Goal: Task Accomplishment & Management: Use online tool/utility

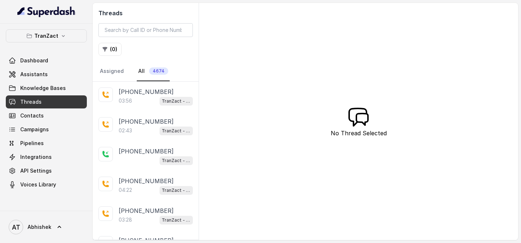
click at [40, 123] on link "Campaigns" at bounding box center [46, 129] width 81 height 13
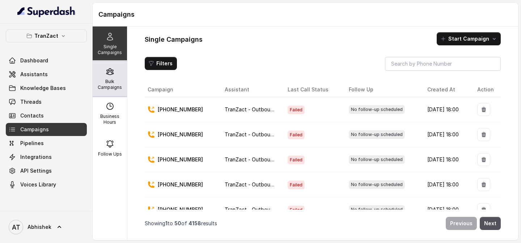
click at [111, 80] on p "Bulk Campaigns" at bounding box center [110, 85] width 29 height 12
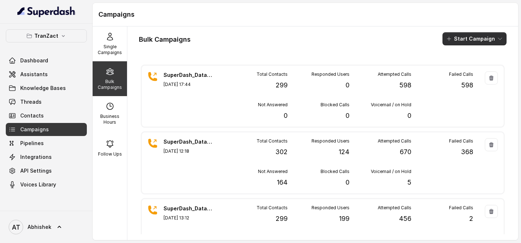
click at [465, 36] on button "Start Campaign" at bounding box center [475, 38] width 64 height 13
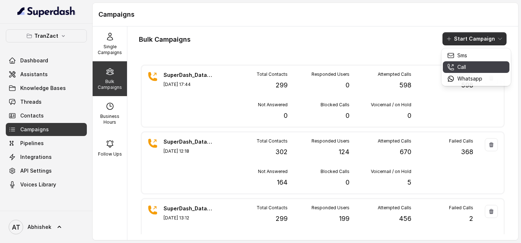
click at [449, 67] on icon "button" at bounding box center [451, 66] width 7 height 7
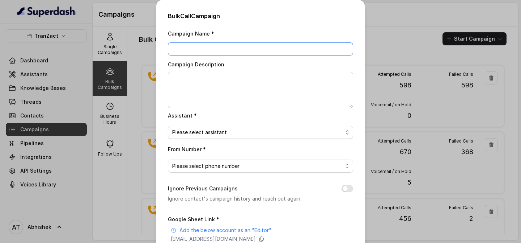
click at [199, 45] on input "Campaign Name *" at bounding box center [260, 48] width 185 height 13
paste input "SuperDash_Data6(2509)_12 August_MS"
type input "SuperDash_Data6(2509)_12 August_MS"
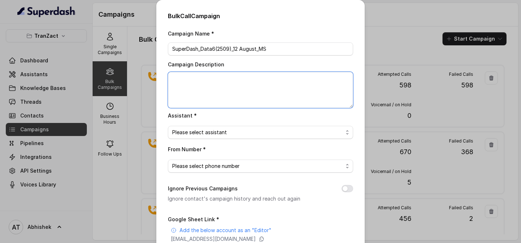
click at [183, 80] on textarea "Campaign Description" at bounding box center [260, 90] width 185 height 36
paste textarea "SuperDash_Data6(2509)_12 August_MS"
type textarea "SuperDash_Data6(2509)_12 August_MS"
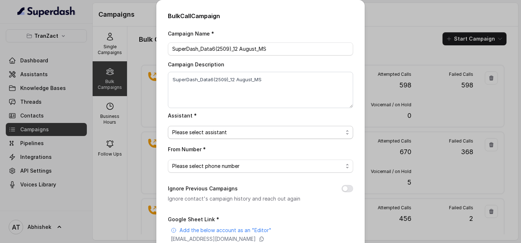
click at [197, 135] on span "Please select assistant" at bounding box center [199, 132] width 55 height 9
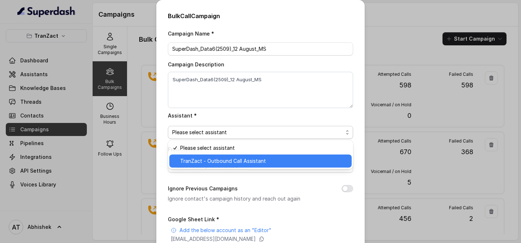
click at [217, 158] on span "TranZact - Outbound Call Assistant" at bounding box center [223, 160] width 86 height 9
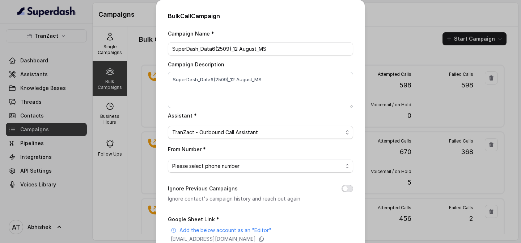
click at [351, 189] on button "Ignore Previous Campaigns" at bounding box center [348, 188] width 12 height 7
click at [203, 165] on span "Please select phone number" at bounding box center [205, 166] width 67 height 9
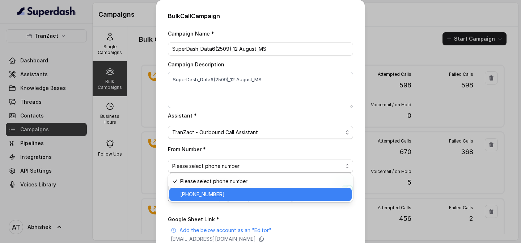
click at [198, 190] on span "[PHONE_NUMBER]" at bounding box center [202, 194] width 45 height 9
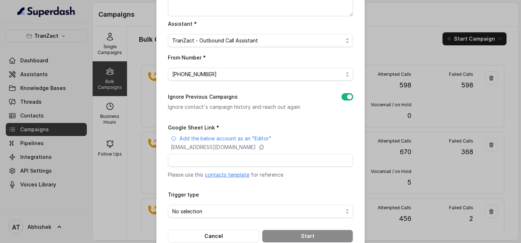
scroll to position [97, 0]
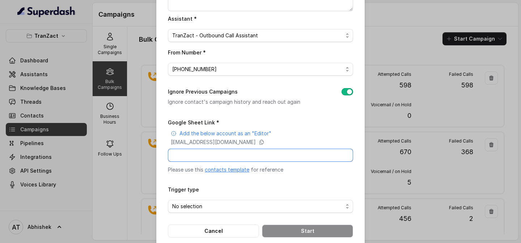
click at [201, 154] on input "Google Sheet Link *" at bounding box center [260, 154] width 185 height 13
paste input "[URL][DOMAIN_NAME]"
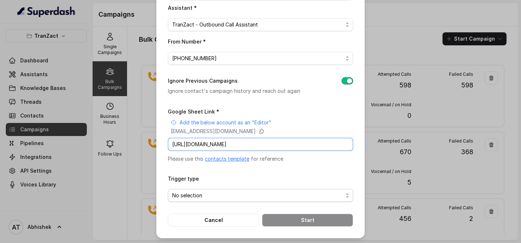
type input "[URL][DOMAIN_NAME]"
click at [196, 197] on span "No selection" at bounding box center [187, 195] width 30 height 9
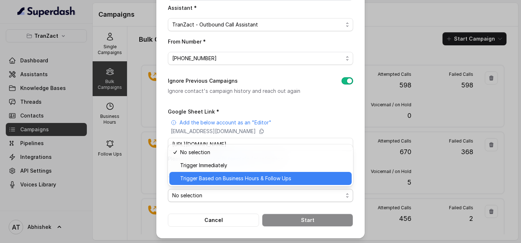
click at [227, 177] on span "Trigger Based on Business Hours & Follow Ups" at bounding box center [235, 178] width 111 height 9
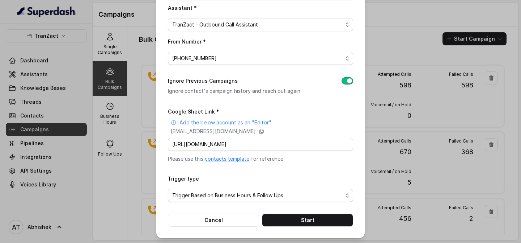
click at [164, 171] on div "Bulk Call Campaign Campaign Name * SuperDash_Data6(2509)_12 August_MS Campaign …" at bounding box center [260, 64] width 209 height 345
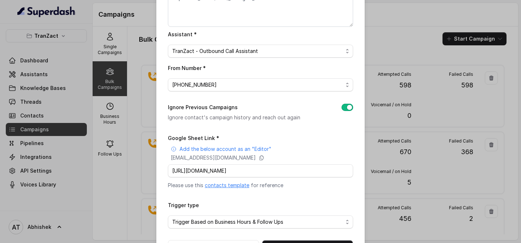
scroll to position [108, 0]
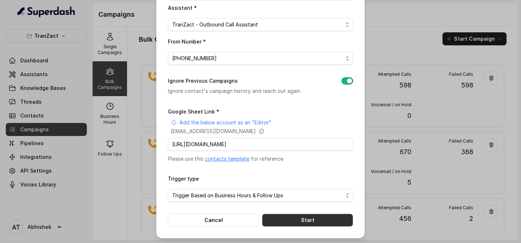
click at [294, 220] on button "Start" at bounding box center [307, 219] width 91 height 13
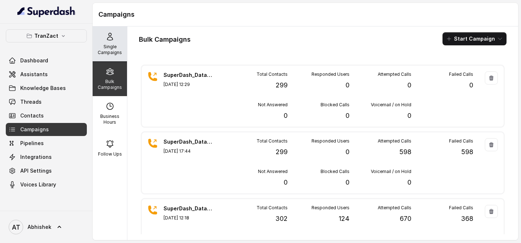
click at [117, 47] on p "Single Campaigns" at bounding box center [110, 50] width 29 height 12
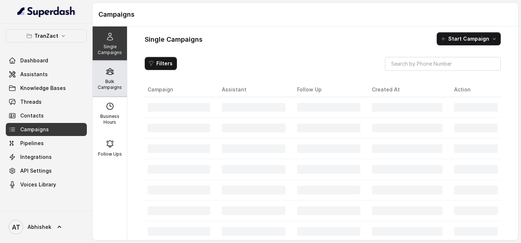
click at [115, 75] on div "Bulk Campaigns" at bounding box center [110, 78] width 34 height 35
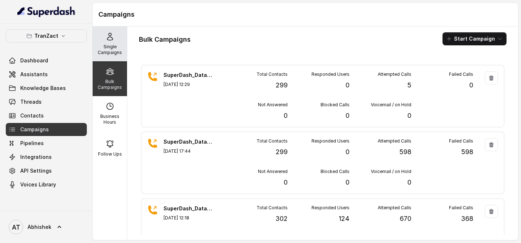
click at [113, 39] on icon at bounding box center [109, 36] width 5 height 7
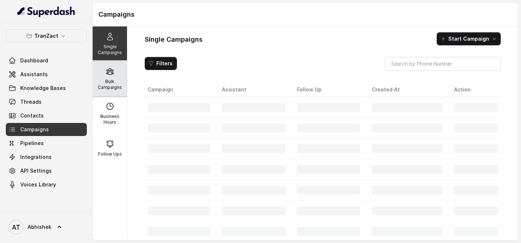
click at [113, 75] on icon at bounding box center [110, 71] width 9 height 9
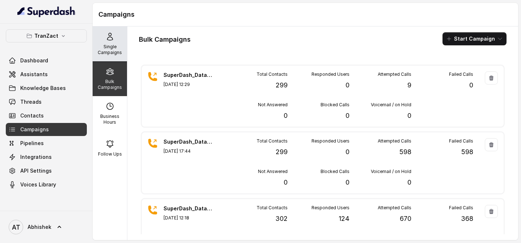
click at [108, 46] on p "Single Campaigns" at bounding box center [110, 50] width 29 height 12
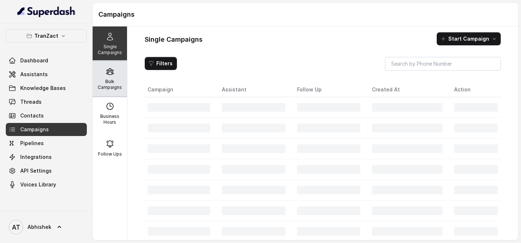
click at [112, 71] on icon at bounding box center [109, 71] width 7 height 6
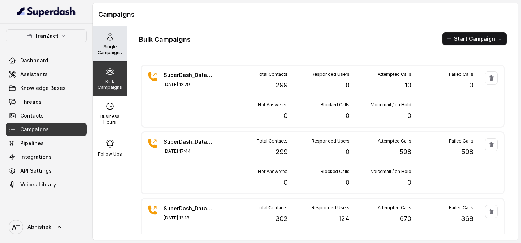
click at [105, 35] on div "Single Campaigns" at bounding box center [110, 43] width 34 height 35
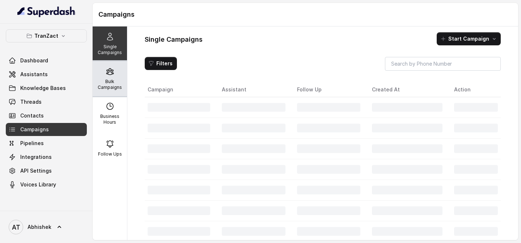
click at [107, 84] on p "Bulk Campaigns" at bounding box center [110, 85] width 29 height 12
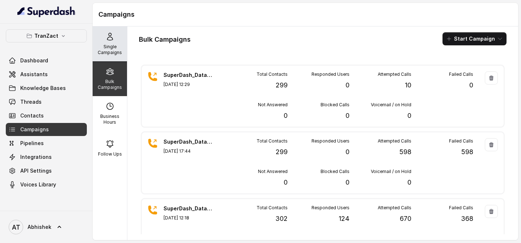
click at [114, 49] on p "Single Campaigns" at bounding box center [110, 50] width 29 height 12
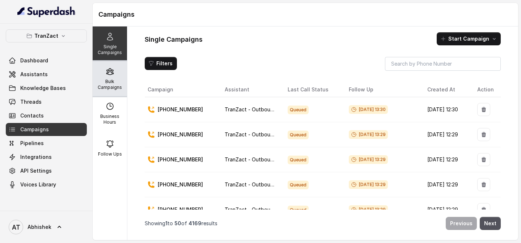
click at [114, 79] on p "Bulk Campaigns" at bounding box center [110, 85] width 29 height 12
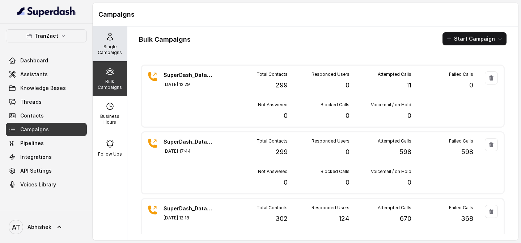
click at [116, 43] on div "Single Campaigns" at bounding box center [110, 43] width 34 height 35
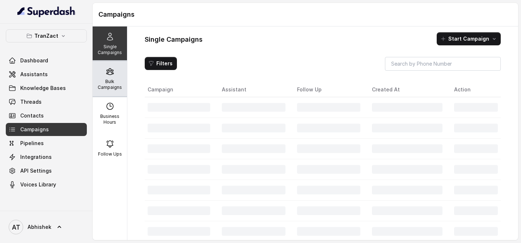
click at [116, 72] on div "Bulk Campaigns" at bounding box center [110, 78] width 34 height 35
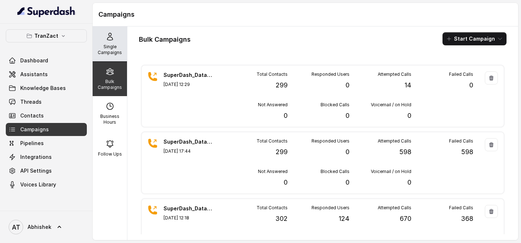
click at [117, 54] on p "Single Campaigns" at bounding box center [110, 50] width 29 height 12
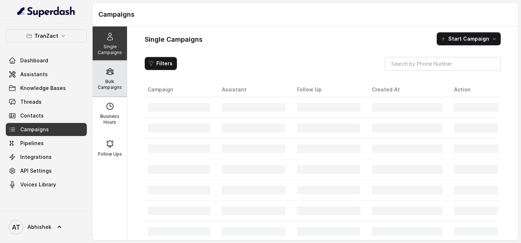
click at [116, 74] on div "Bulk Campaigns" at bounding box center [110, 78] width 34 height 35
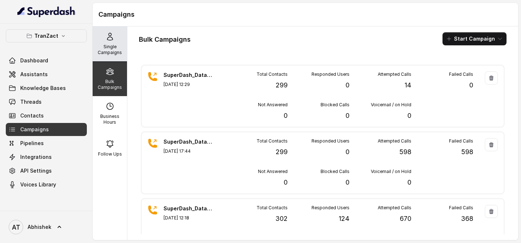
click at [114, 52] on p "Single Campaigns" at bounding box center [110, 50] width 29 height 12
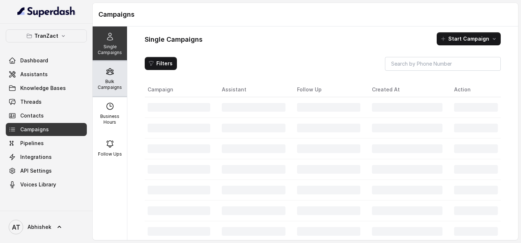
click at [113, 74] on icon at bounding box center [110, 71] width 9 height 9
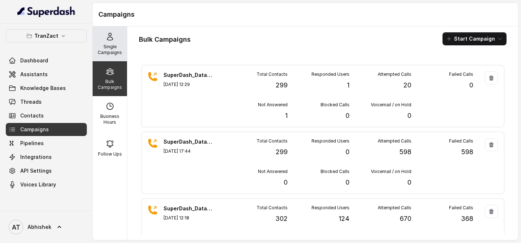
click at [106, 53] on p "Single Campaigns" at bounding box center [110, 50] width 29 height 12
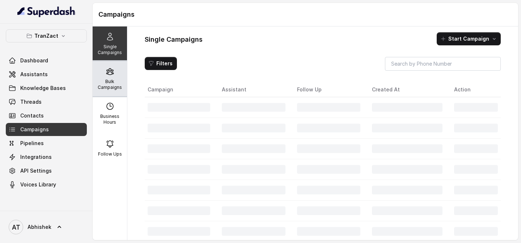
click at [107, 66] on div "Bulk Campaigns" at bounding box center [110, 78] width 34 height 35
